Goal: Task Accomplishment & Management: Manage account settings

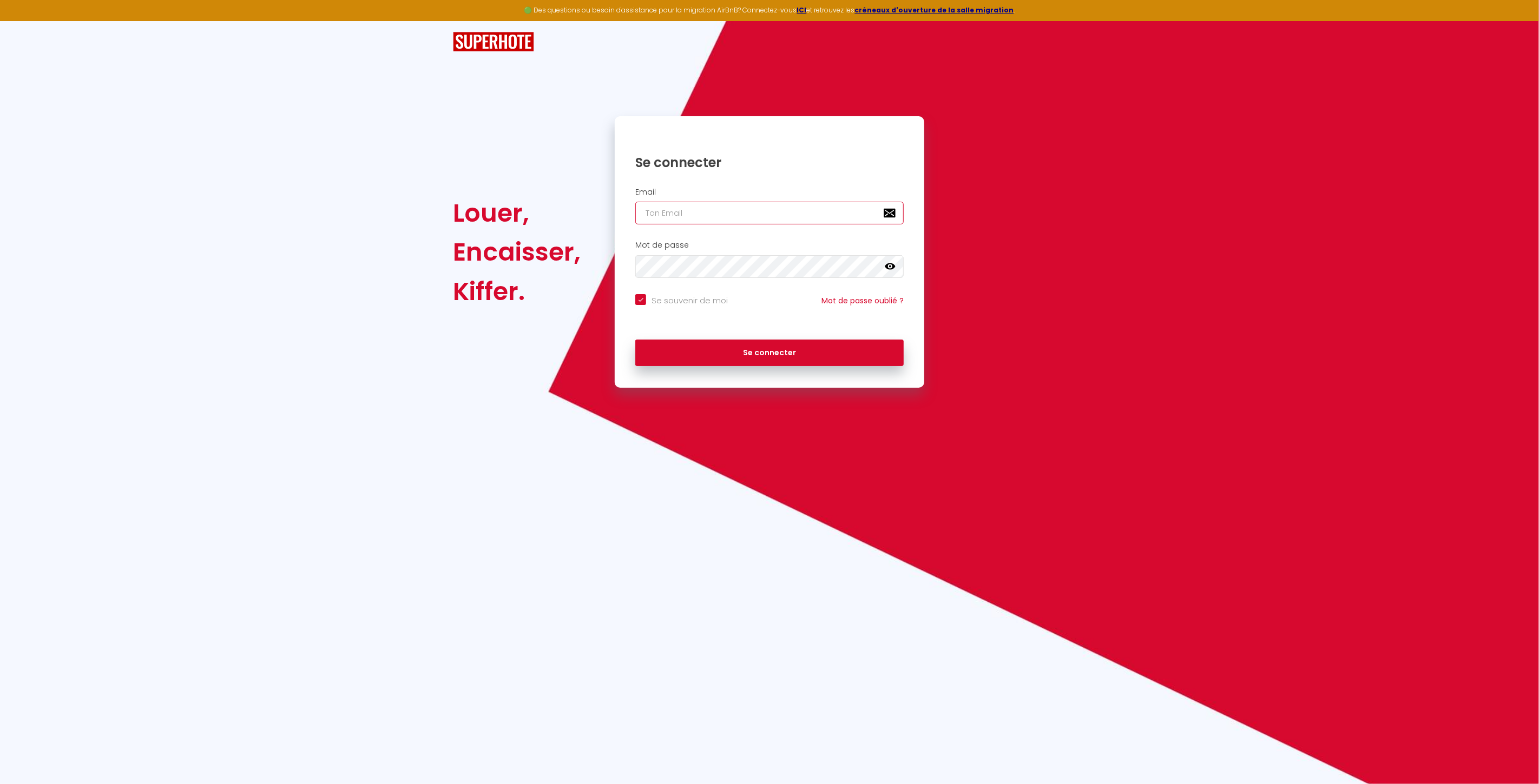
click at [762, 223] on input "email" at bounding box center [769, 213] width 268 height 23
paste input "[EMAIL_ADDRESS][DOMAIN_NAME]"
type input "[EMAIL_ADDRESS][DOMAIN_NAME]"
checkbox input "true"
type input "[EMAIL_ADDRESS][DOMAIN_NAME]"
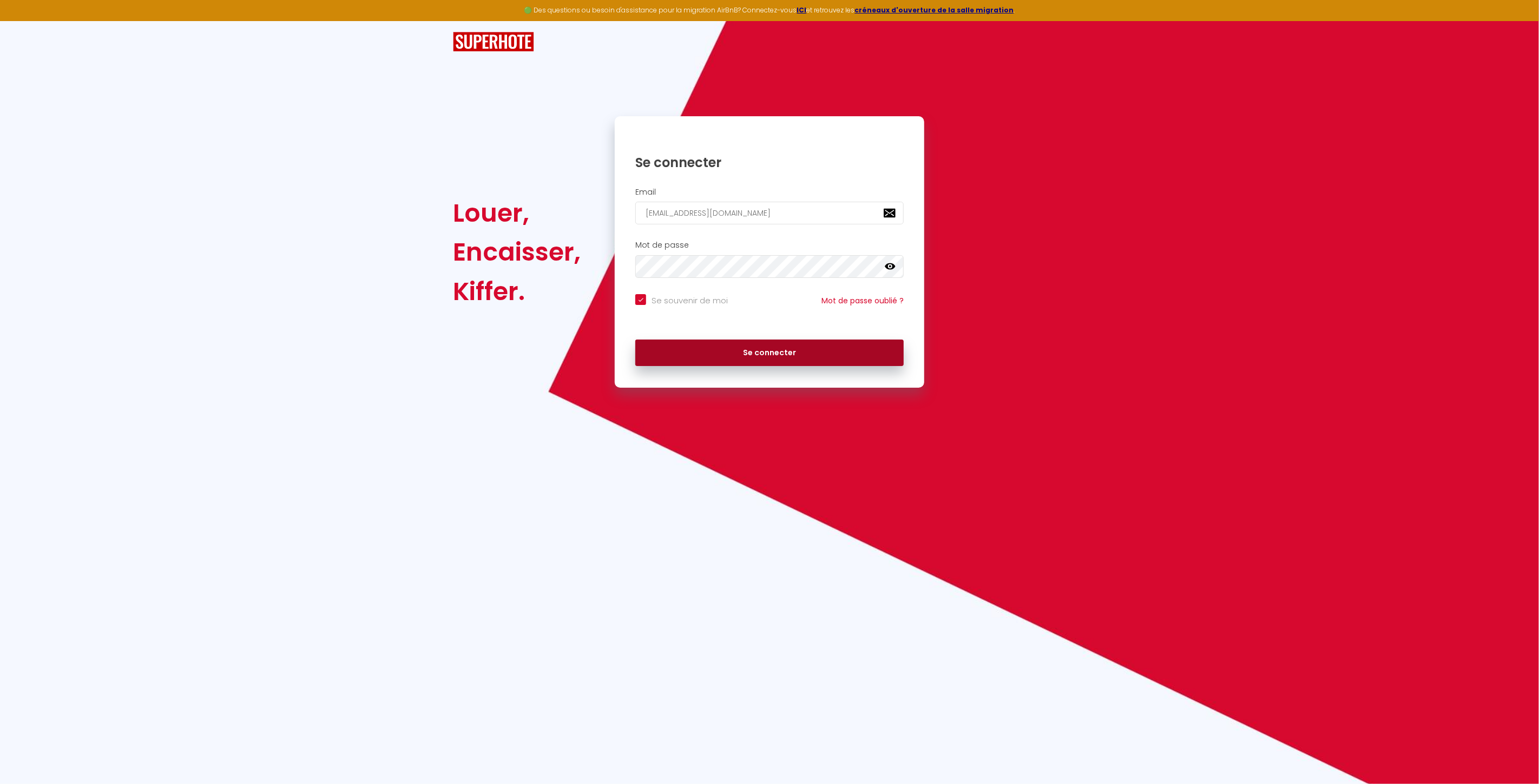
click at [778, 353] on button "Se connecter" at bounding box center [769, 353] width 268 height 27
checkbox input "true"
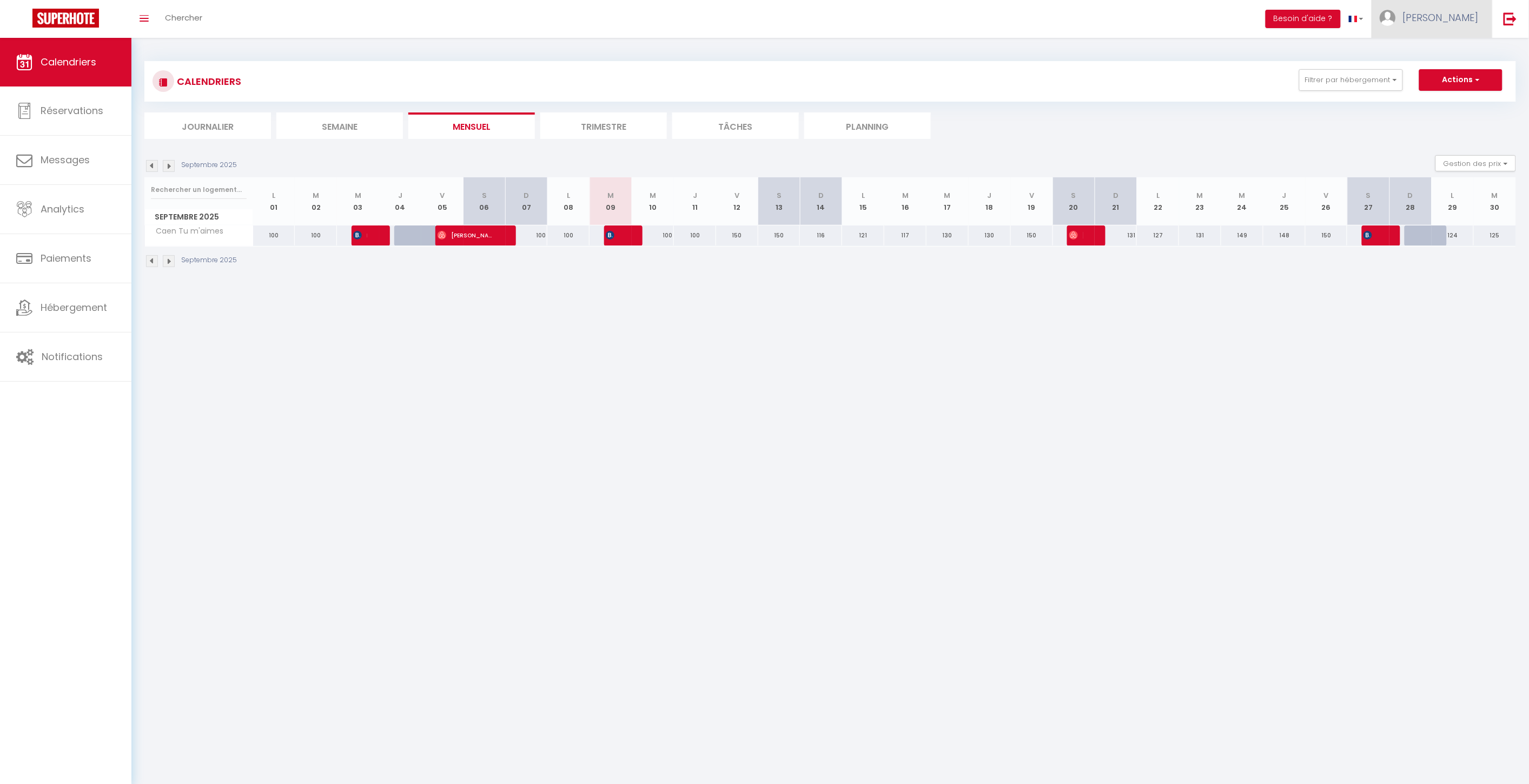
click at [1429, 14] on link "[PERSON_NAME]" at bounding box center [1432, 19] width 120 height 38
click at [1456, 47] on link "Paramètres" at bounding box center [1449, 54] width 80 height 19
select select
select select "28"
select select "fr"
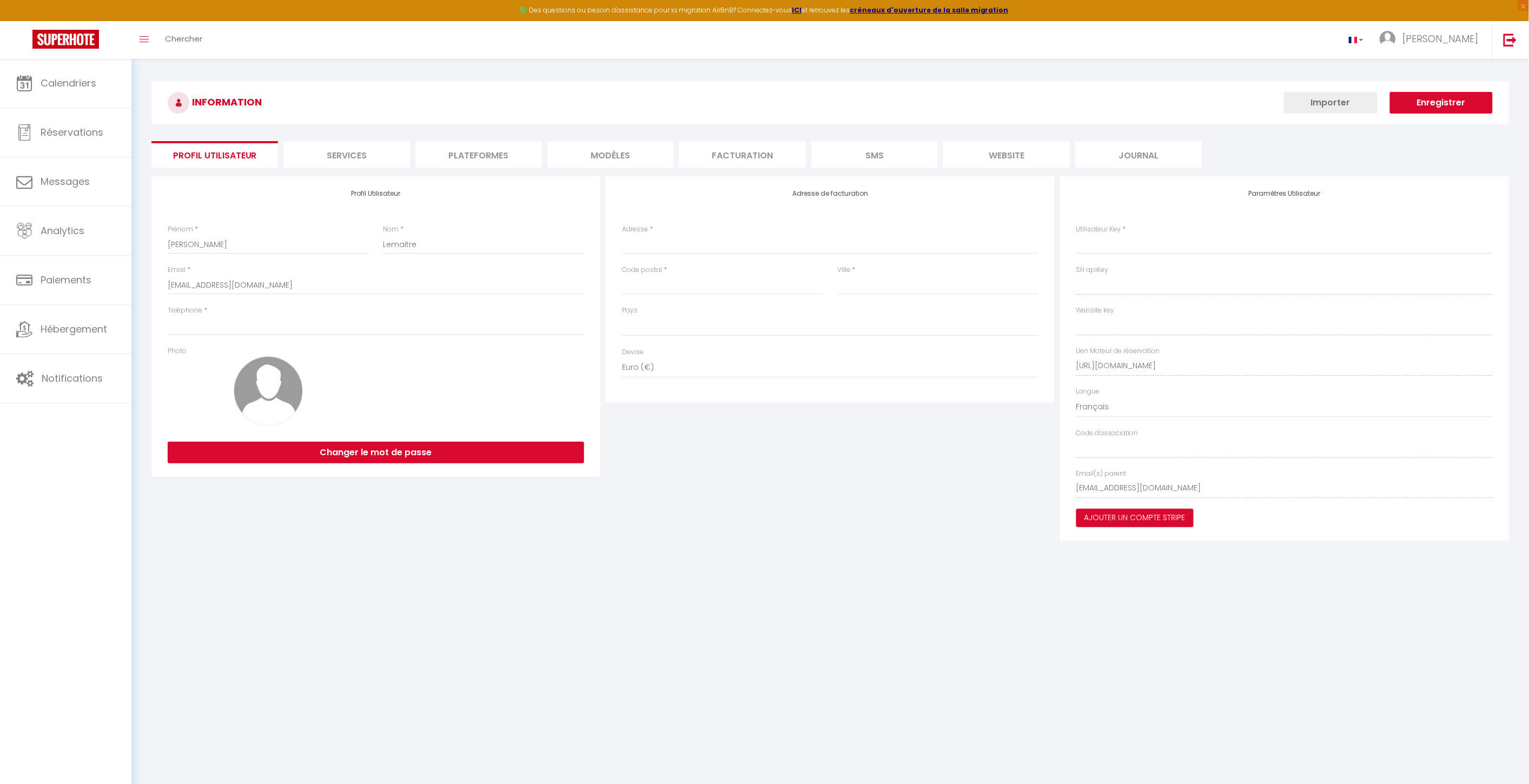
select select
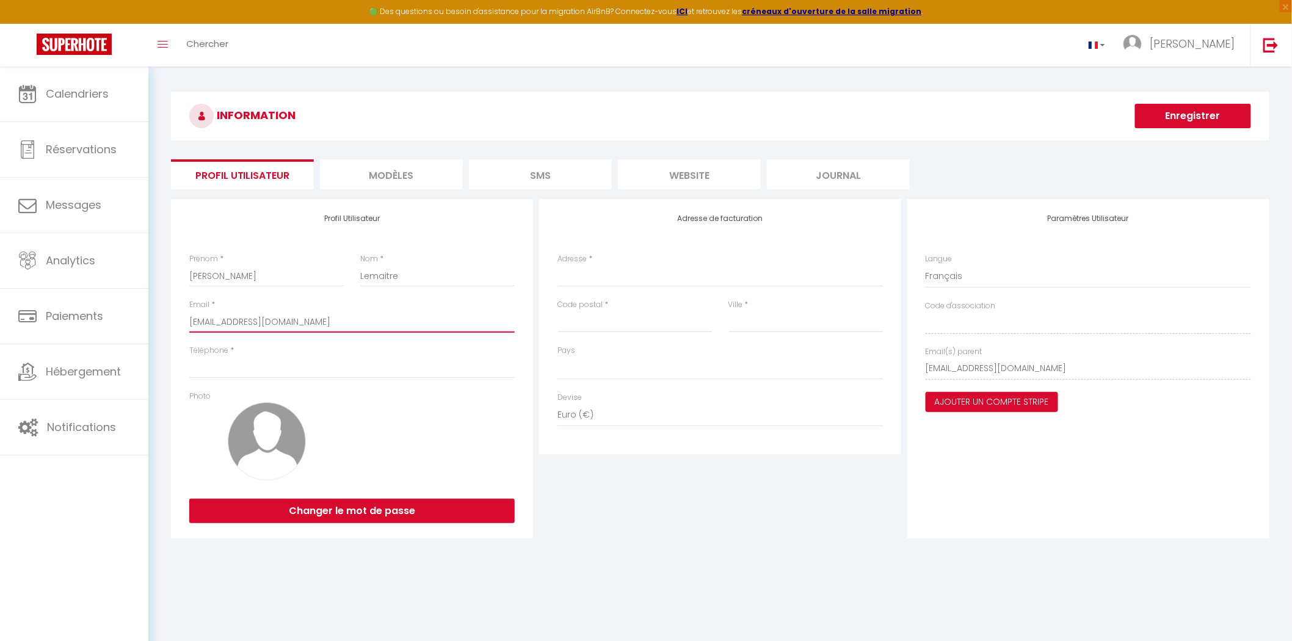
click at [294, 324] on input "[EMAIL_ADDRESS][DOMAIN_NAME]" at bounding box center [351, 322] width 325 height 22
click at [685, 184] on li "website" at bounding box center [689, 174] width 143 height 30
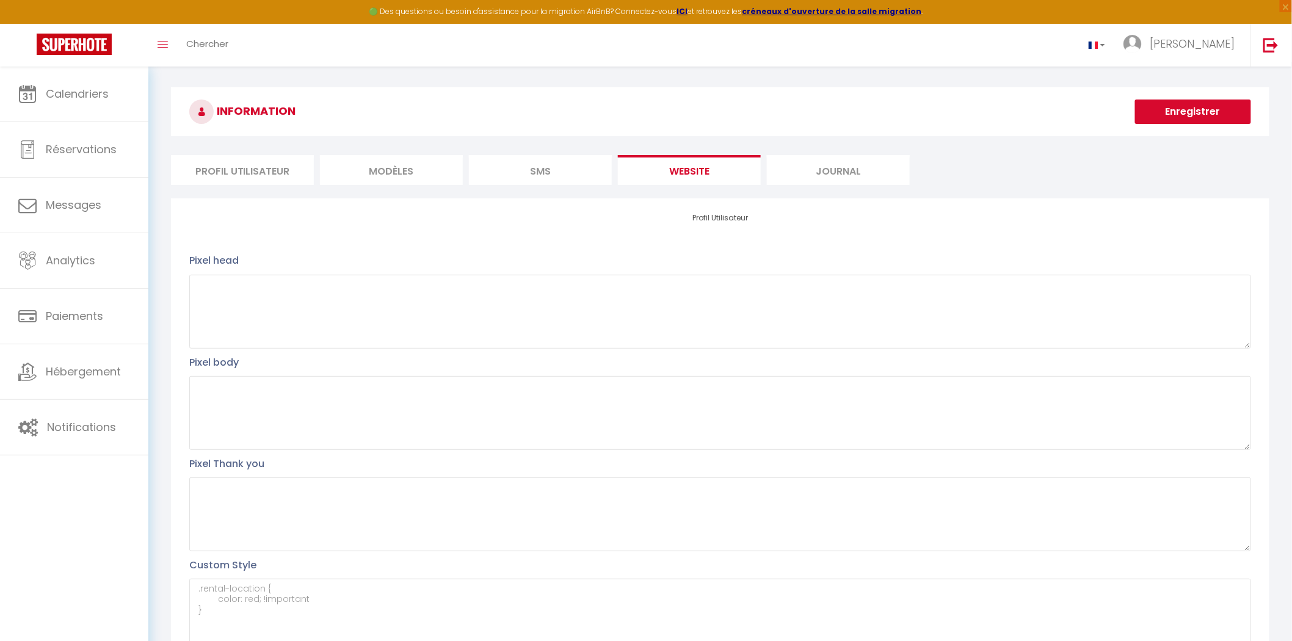
scroll to position [75, 0]
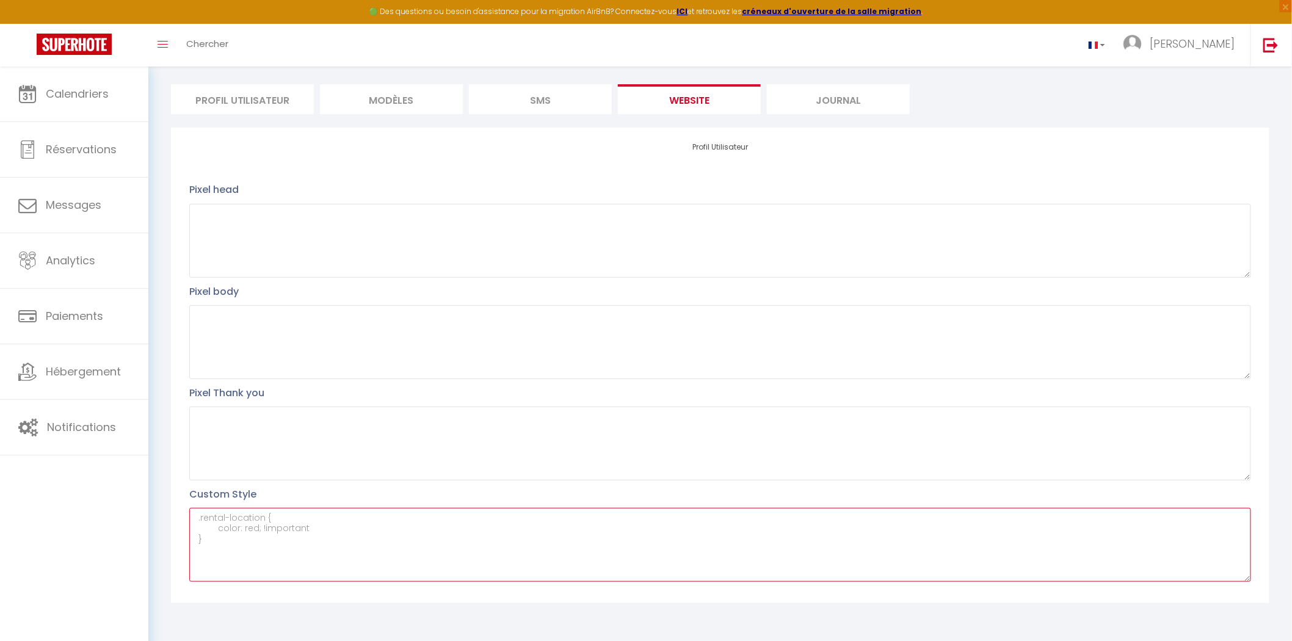
click at [402, 512] on textarea at bounding box center [720, 545] width 1062 height 74
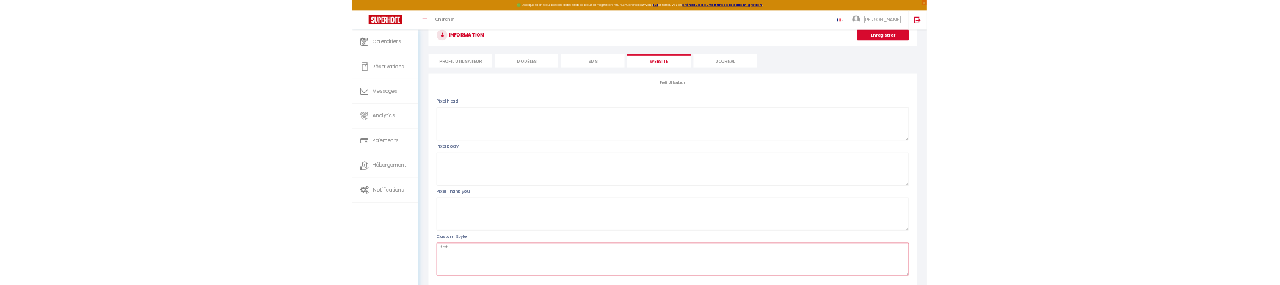
scroll to position [0, 0]
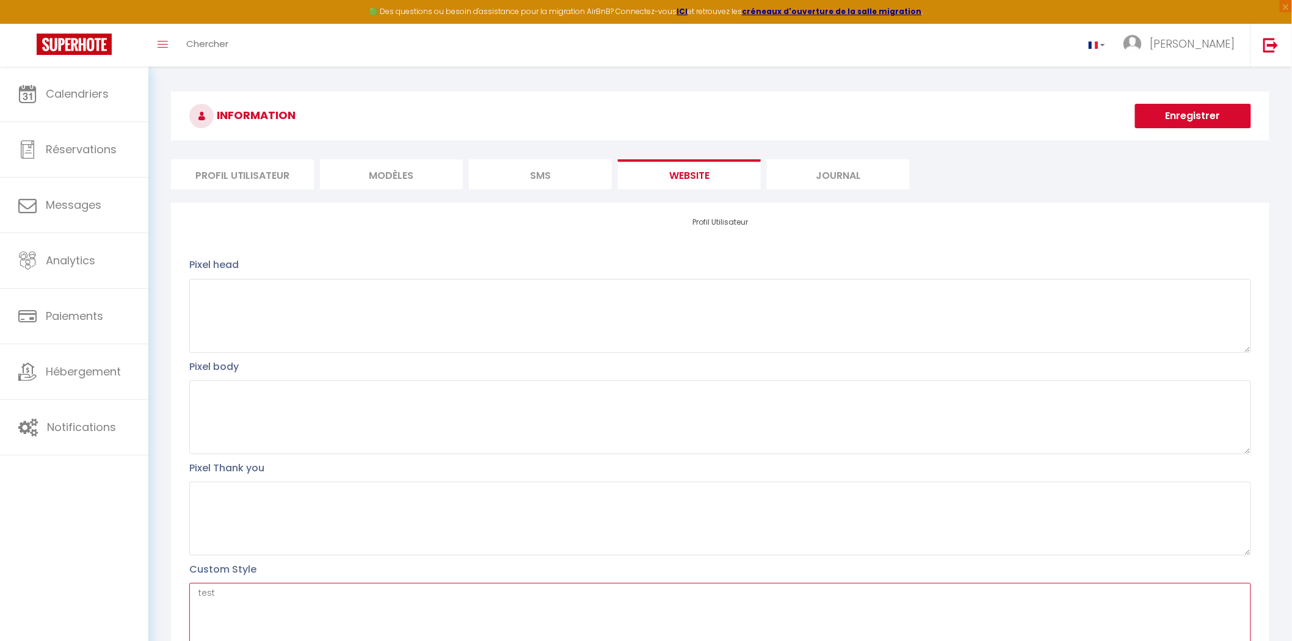
type textarea "test"
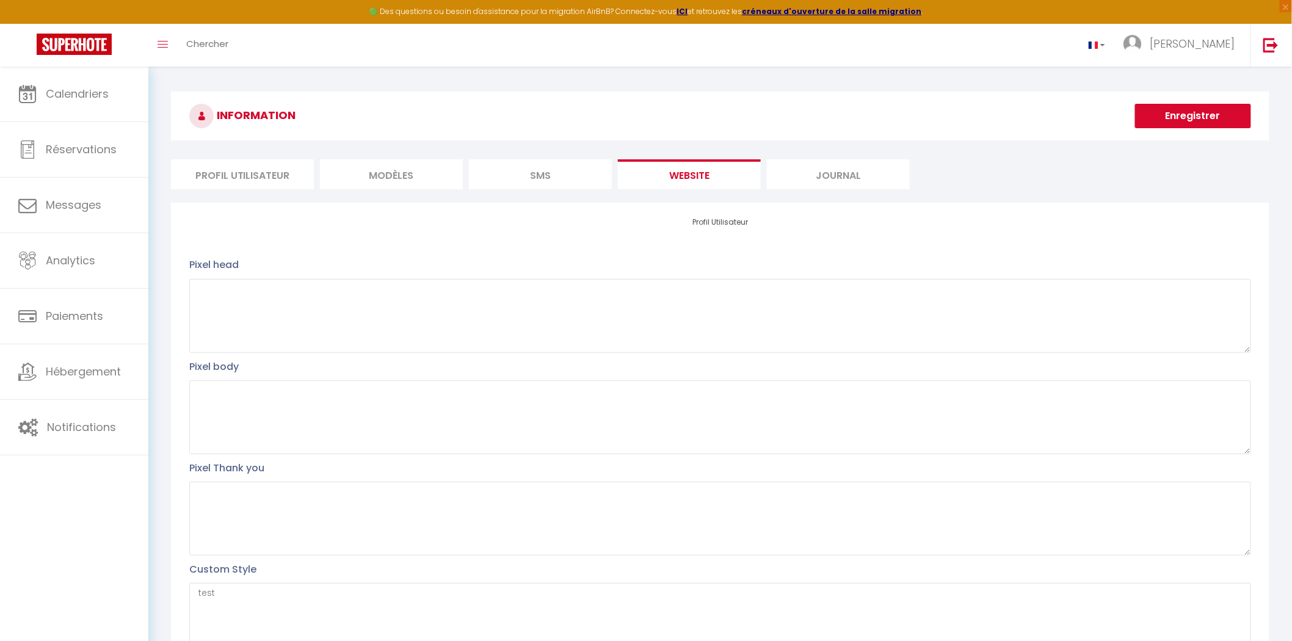
drag, startPoint x: 1125, startPoint y: 131, endPoint x: 1161, endPoint y: 106, distance: 43.9
click at [1125, 130] on h3 "INFORMATION" at bounding box center [720, 116] width 1099 height 49
click at [1161, 106] on button "Enregistrer" at bounding box center [1193, 116] width 116 height 24
